Goal: Task Accomplishment & Management: Manage account settings

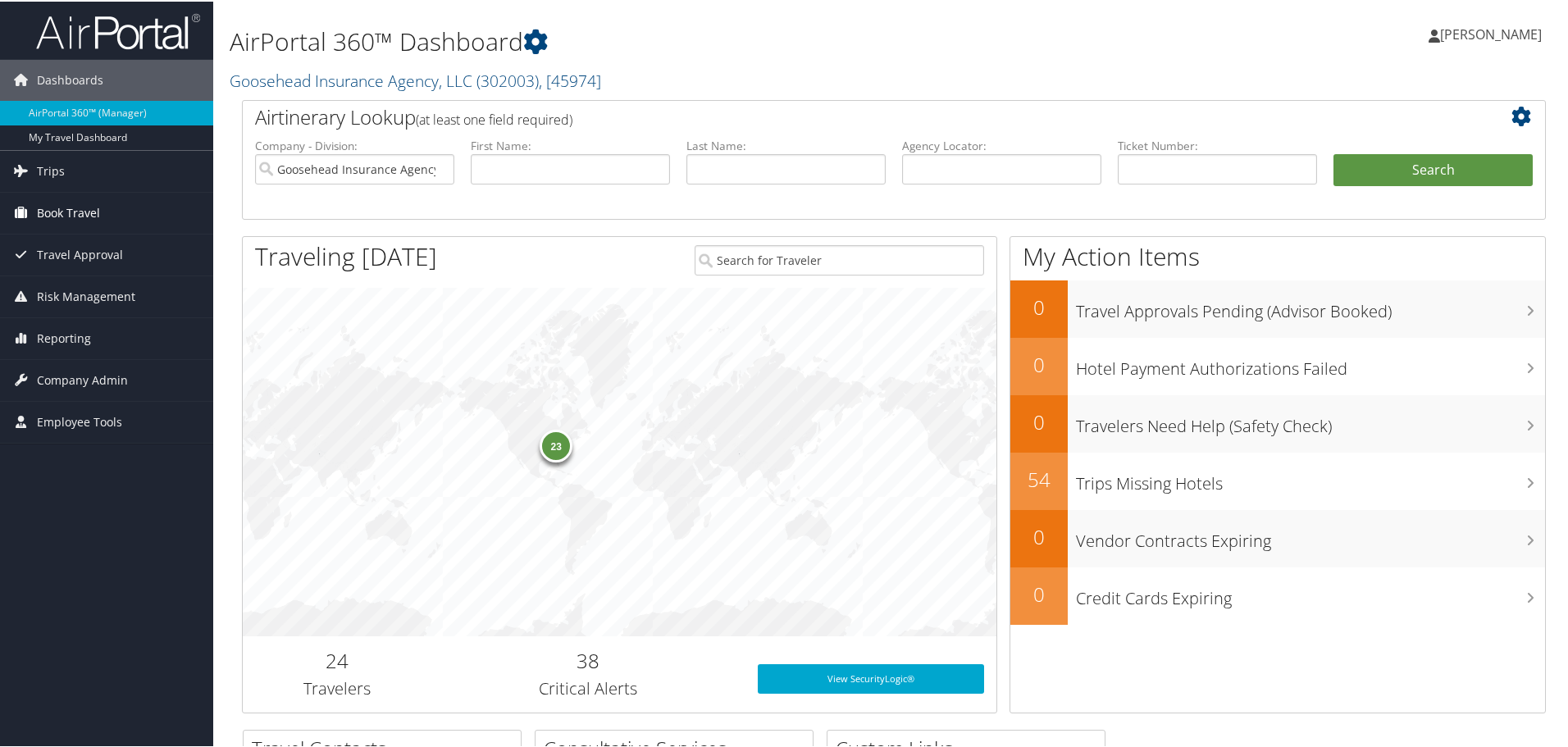
click at [55, 221] on span "Book Travel" at bounding box center [69, 212] width 63 height 41
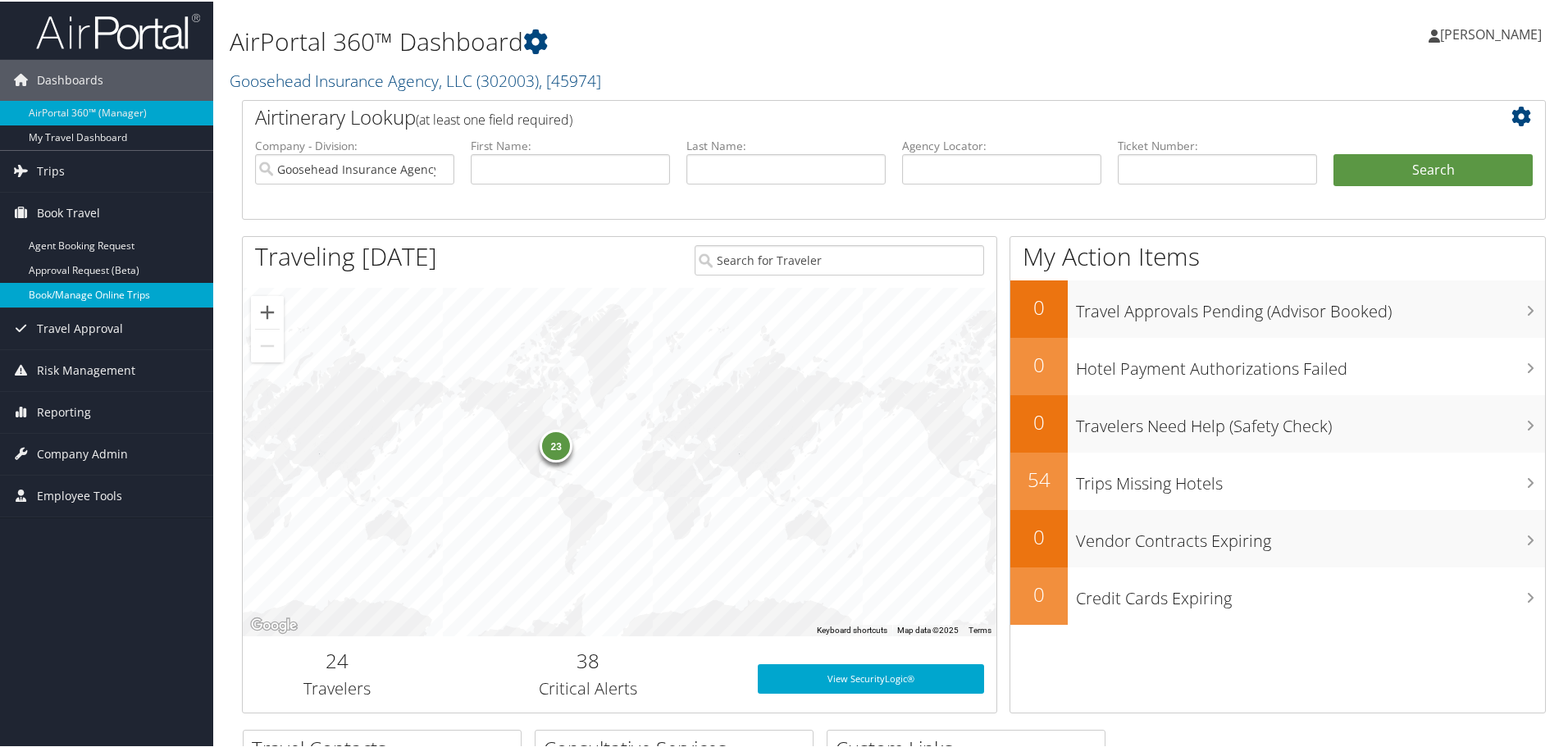
click at [154, 288] on link "Book/Manage Online Trips" at bounding box center [106, 294] width 214 height 25
click at [131, 507] on link "Employee Tools" at bounding box center [106, 494] width 214 height 41
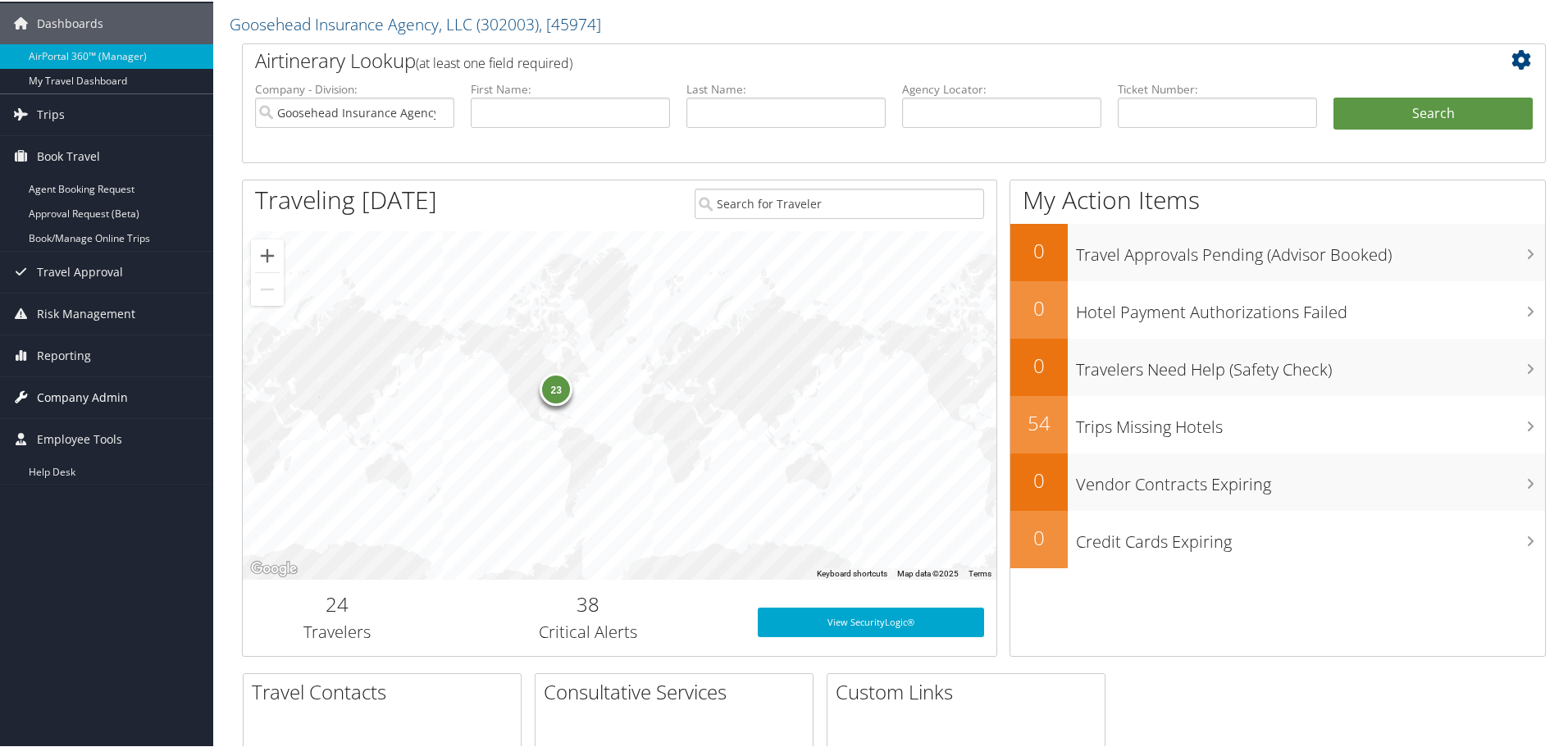
scroll to position [82, 0]
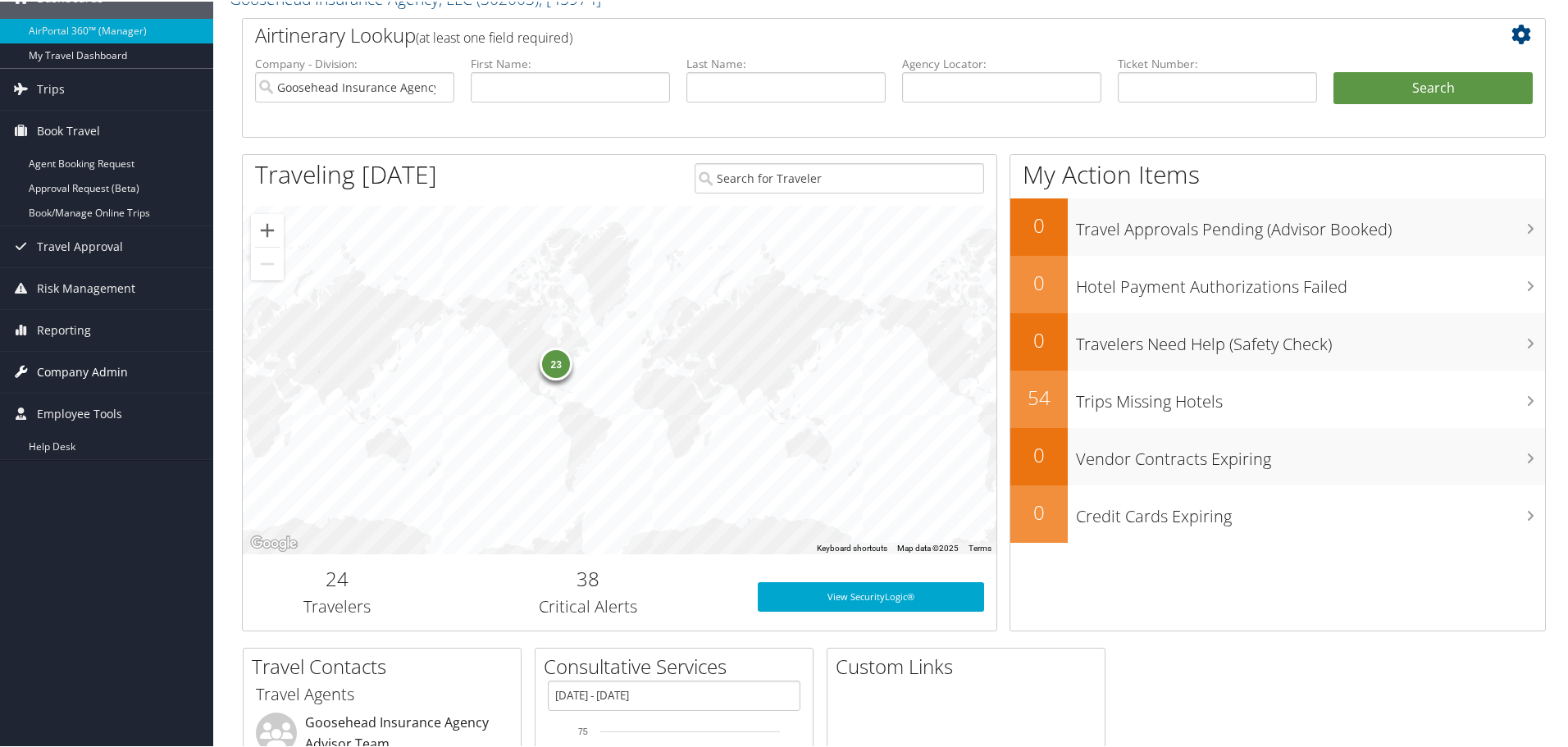
click at [99, 375] on span "Company Admin" at bounding box center [82, 371] width 91 height 41
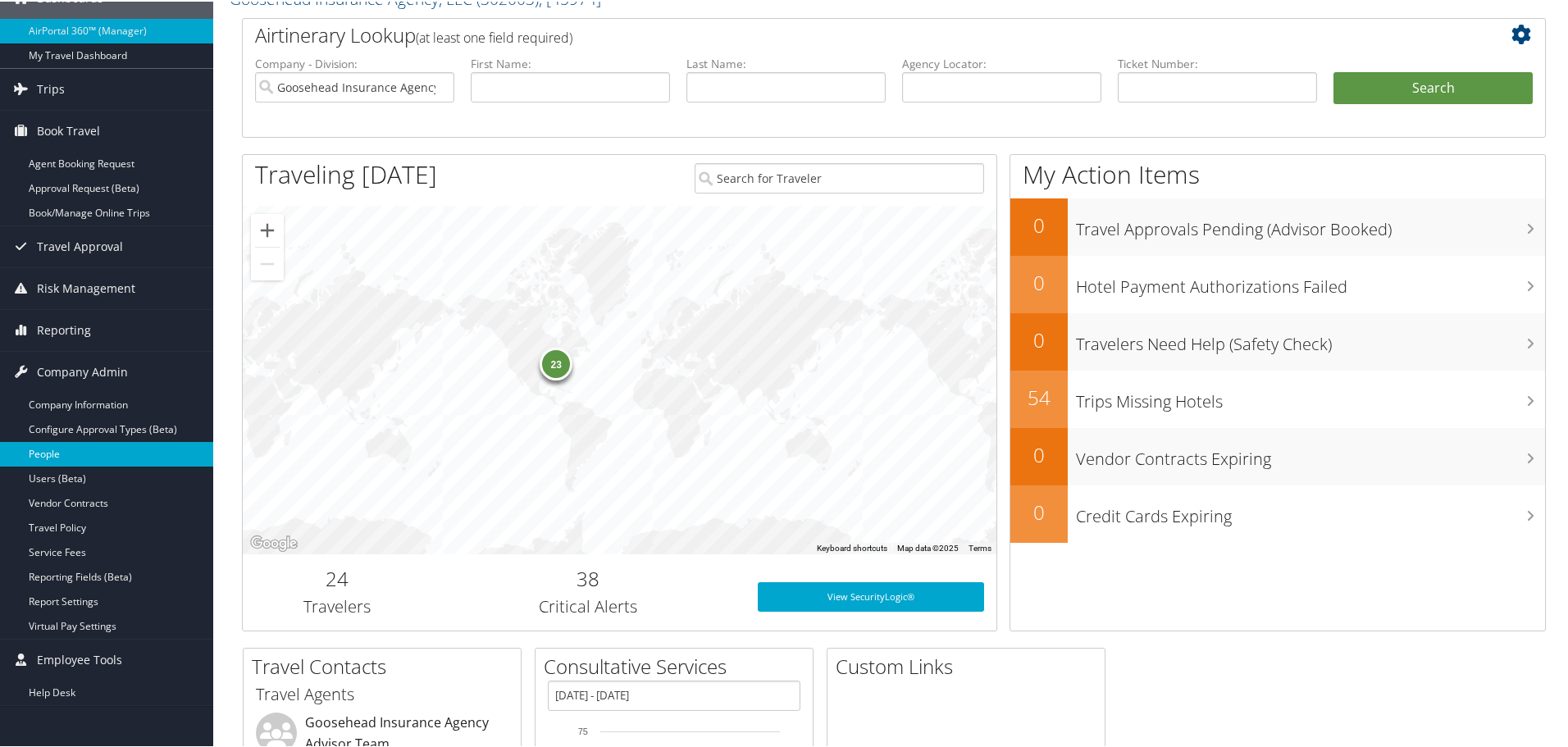
click at [39, 450] on link "People" at bounding box center [106, 453] width 214 height 25
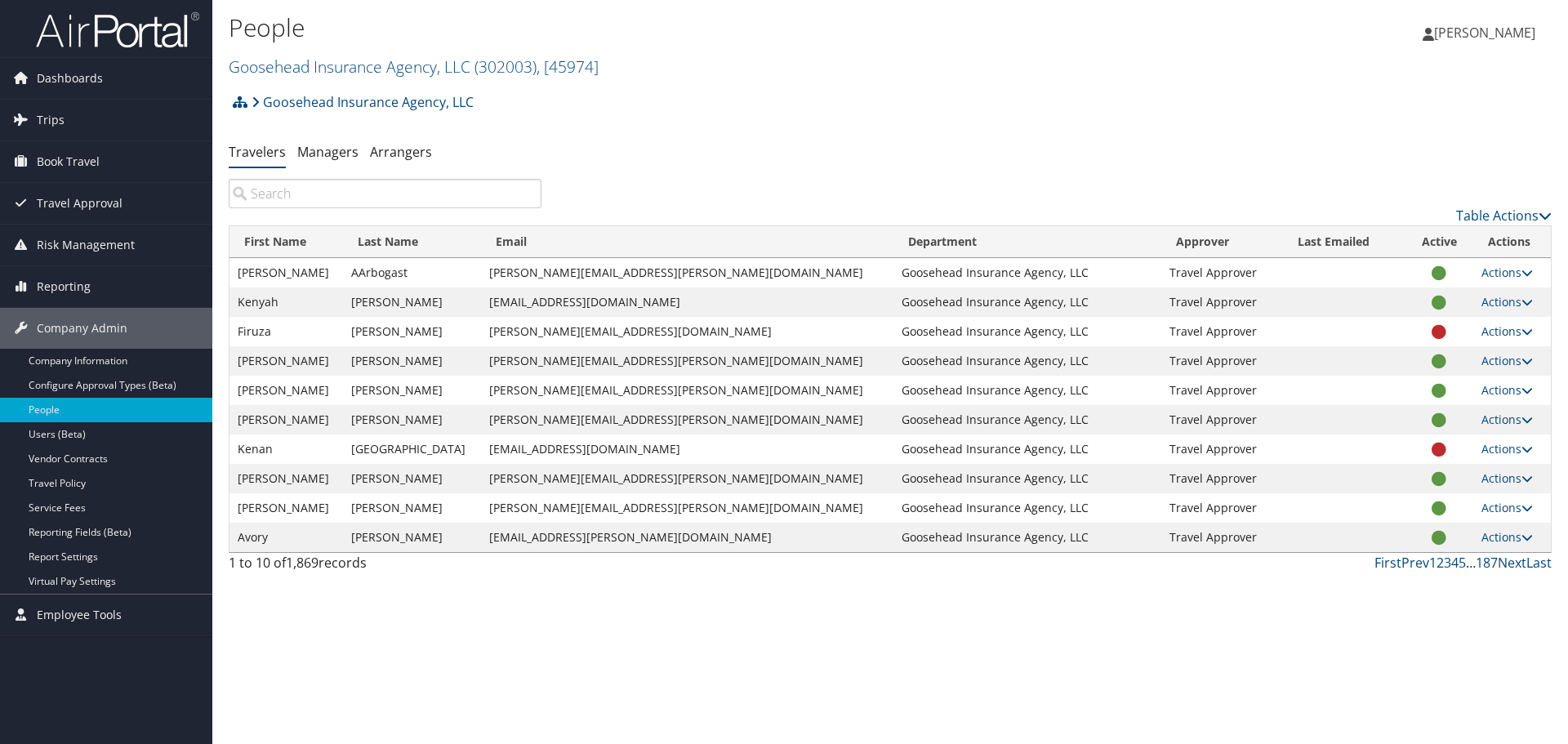
click at [344, 191] on input "search" at bounding box center [385, 194] width 313 height 30
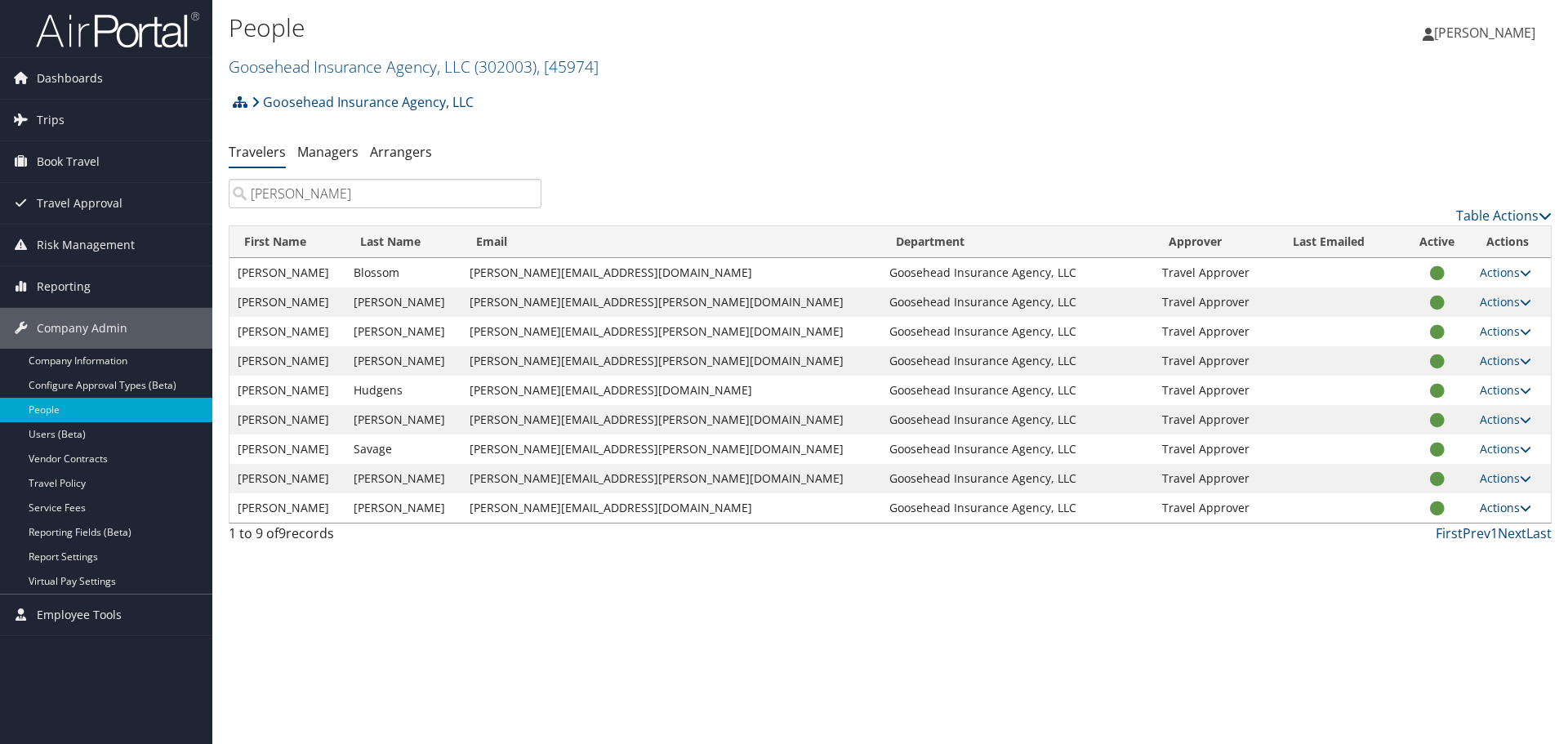
type input "[PERSON_NAME]"
click at [1520, 508] on icon at bounding box center [1526, 508] width 11 height 11
click at [1447, 558] on link "View Profile" at bounding box center [1443, 559] width 151 height 28
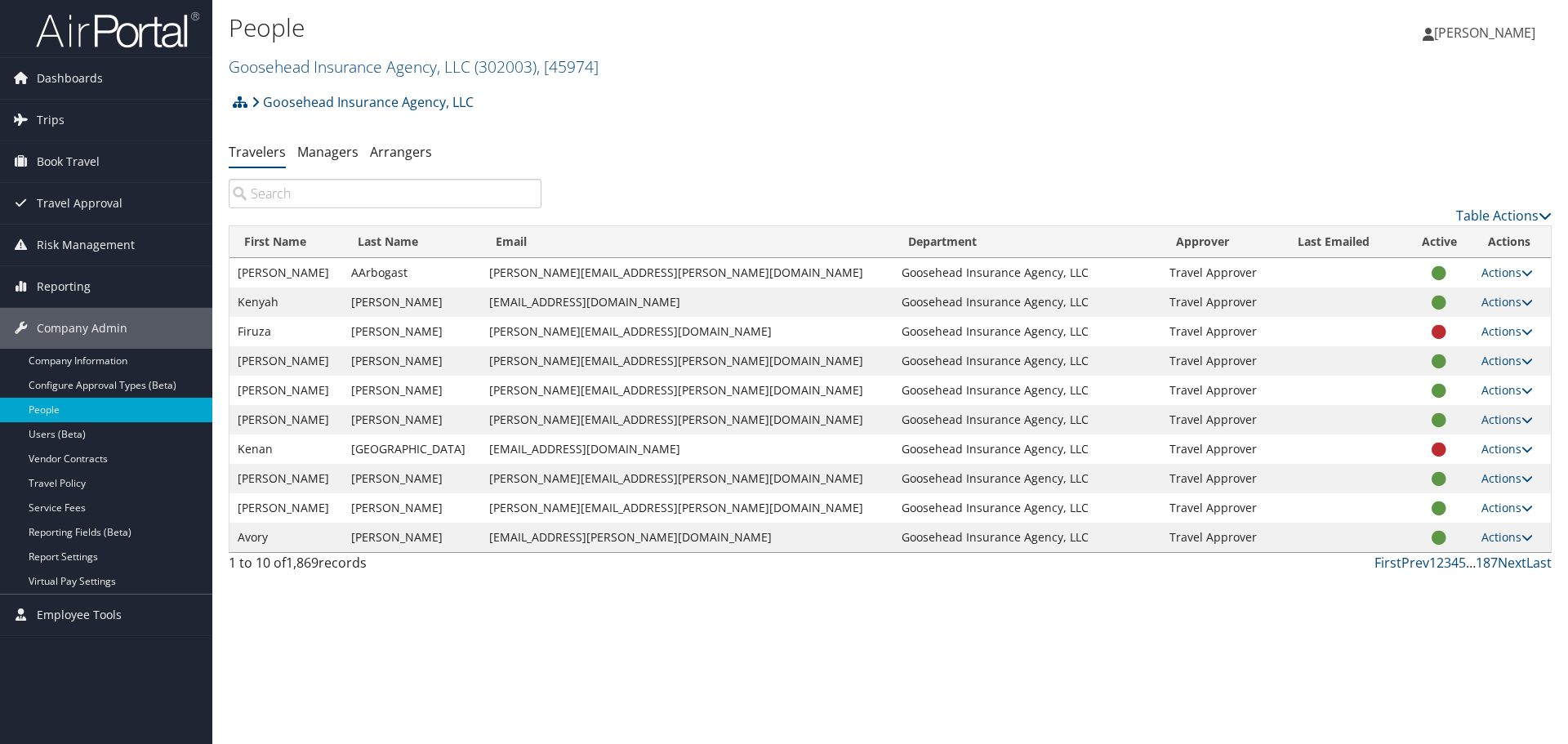
click at [330, 191] on input "search" at bounding box center [385, 194] width 313 height 30
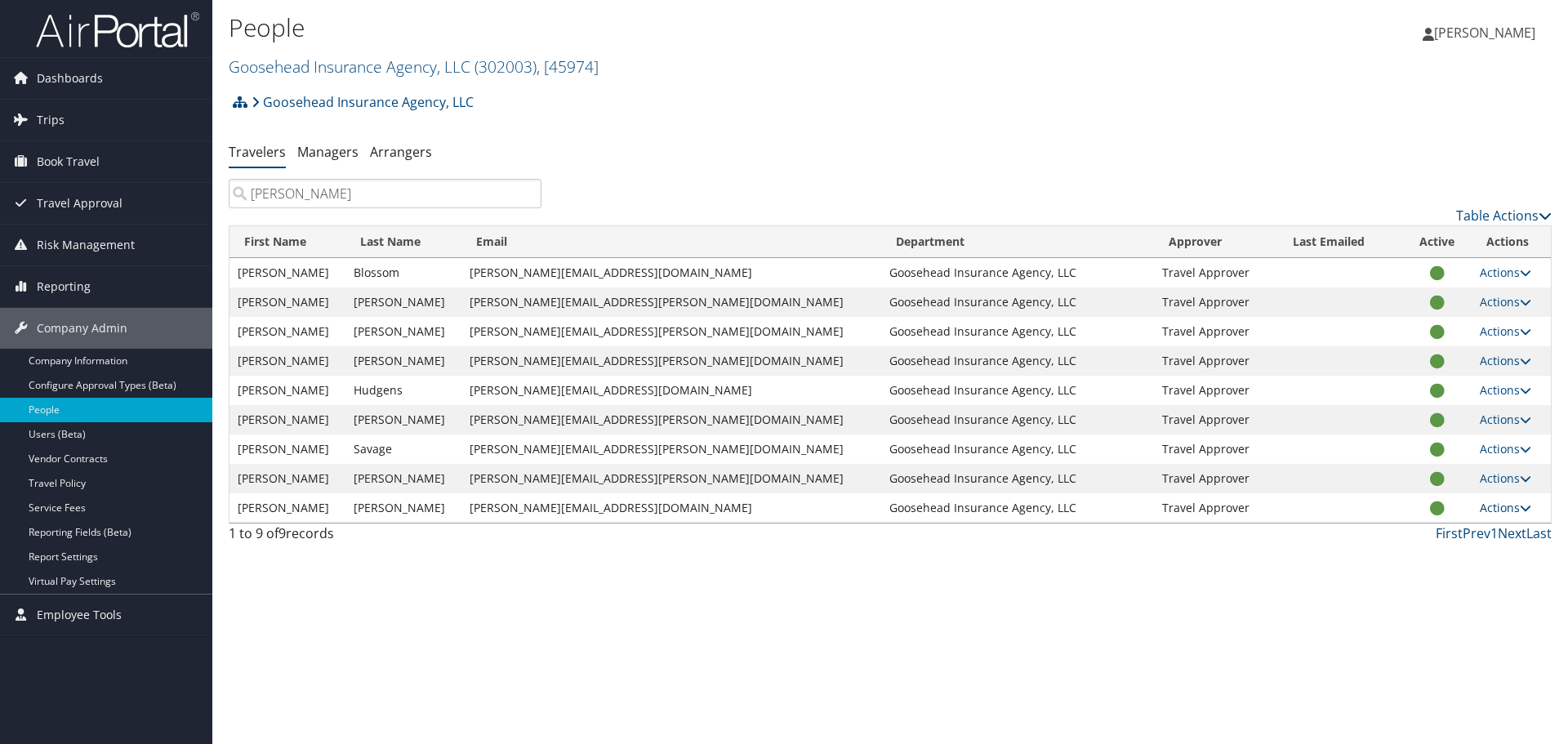
type input "emily"
click at [1520, 505] on icon at bounding box center [1526, 508] width 11 height 11
click at [1467, 617] on link "Reset User's Password" at bounding box center [1443, 614] width 151 height 28
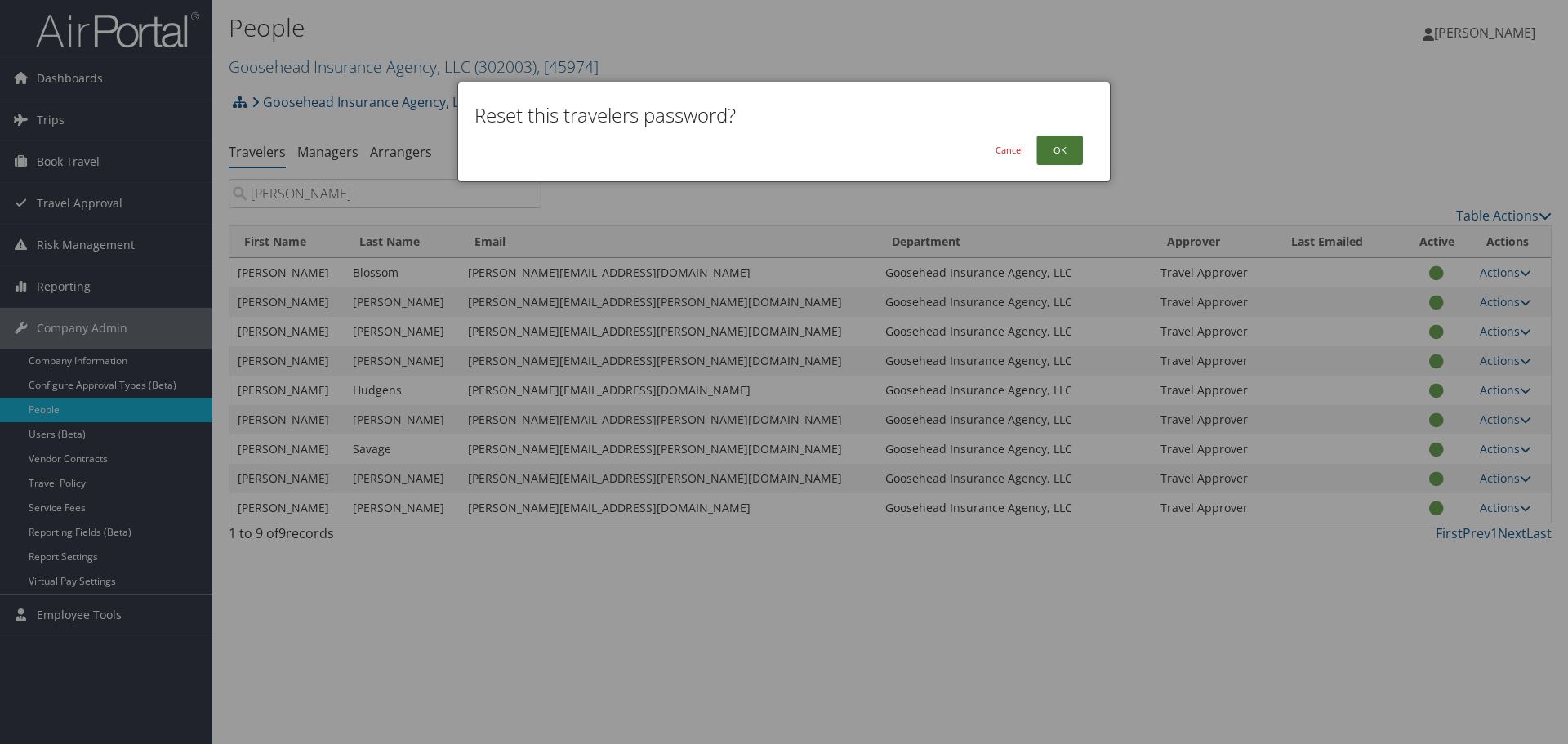
click at [1072, 153] on button "OK" at bounding box center [1060, 150] width 47 height 30
